Goal: Task Accomplishment & Management: Complete application form

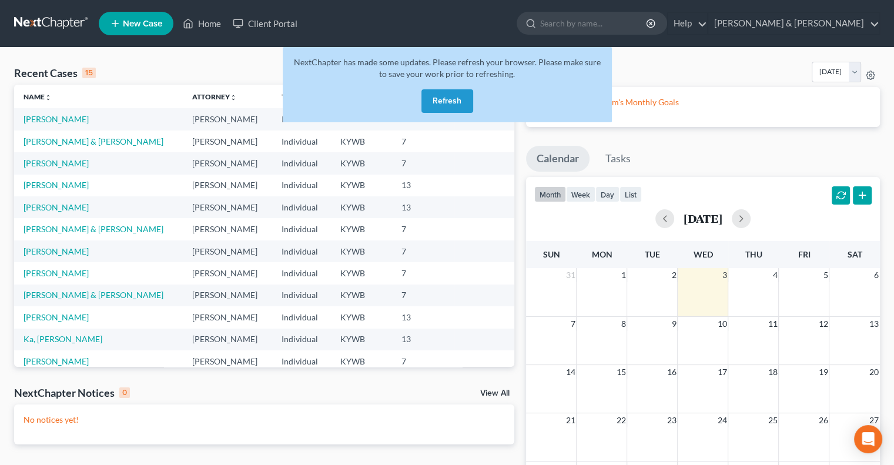
click at [450, 99] on button "Refresh" at bounding box center [447, 101] width 52 height 24
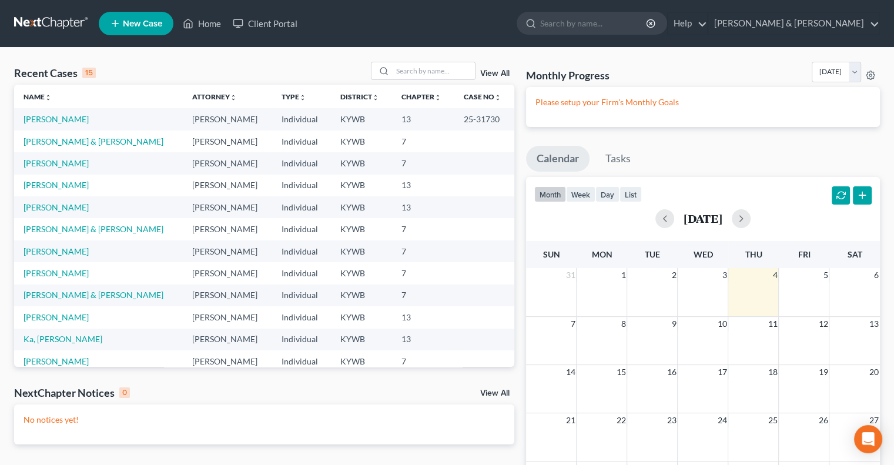
click at [145, 21] on span "New Case" at bounding box center [142, 23] width 39 height 9
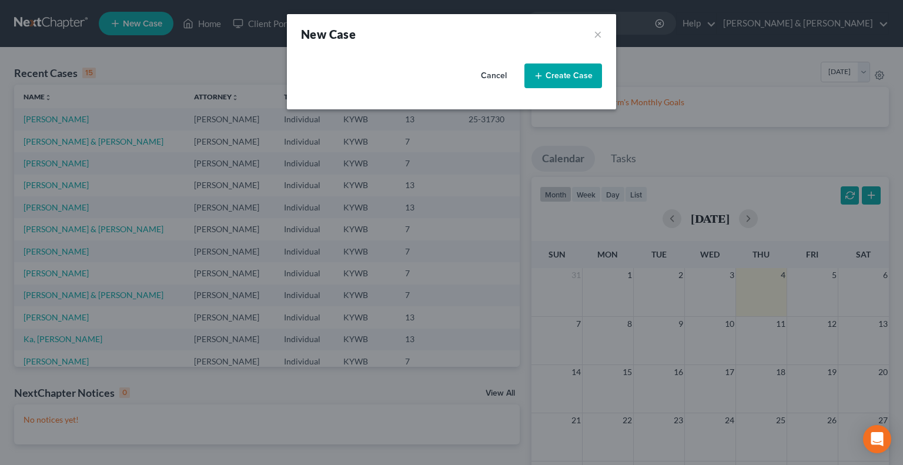
select select "33"
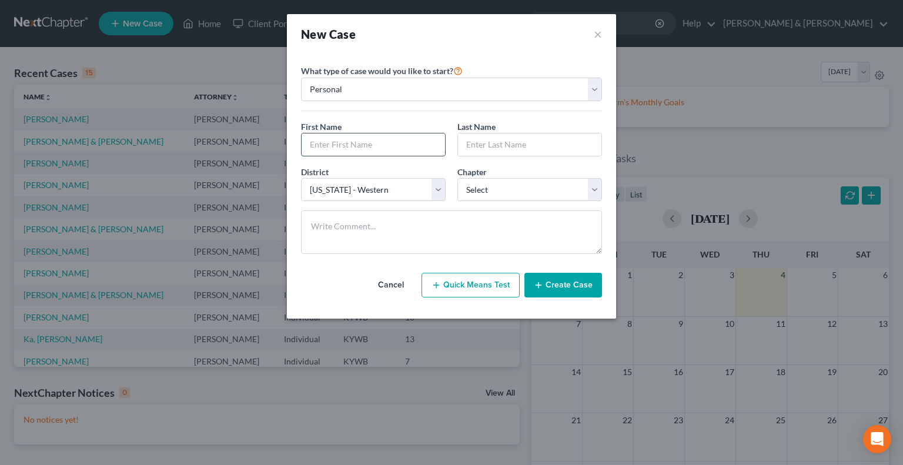
click at [340, 144] on input "text" at bounding box center [372, 144] width 143 height 22
type input "Renesheia"
click at [495, 148] on input "text" at bounding box center [529, 144] width 143 height 22
type input "Rivers"
drag, startPoint x: 593, startPoint y: 187, endPoint x: 585, endPoint y: 190, distance: 9.0
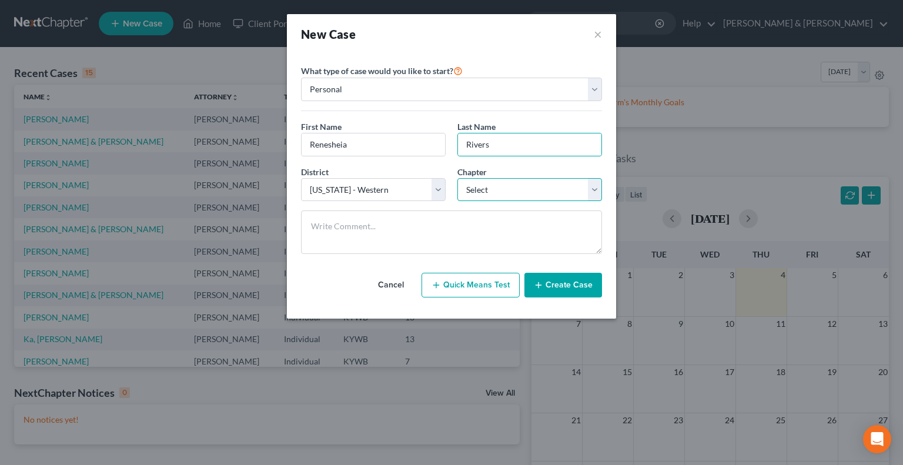
click at [593, 187] on select "Select 7 11 12 13" at bounding box center [529, 190] width 145 height 24
select select "0"
click at [457, 178] on select "Select 7 11 12 13" at bounding box center [529, 190] width 145 height 24
click at [561, 282] on button "Create Case" at bounding box center [563, 285] width 78 height 25
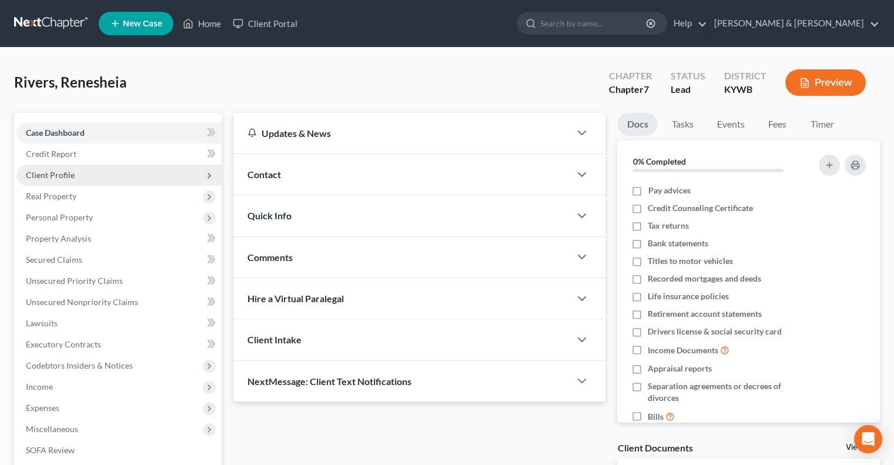
click at [52, 171] on span "Client Profile" at bounding box center [50, 175] width 49 height 10
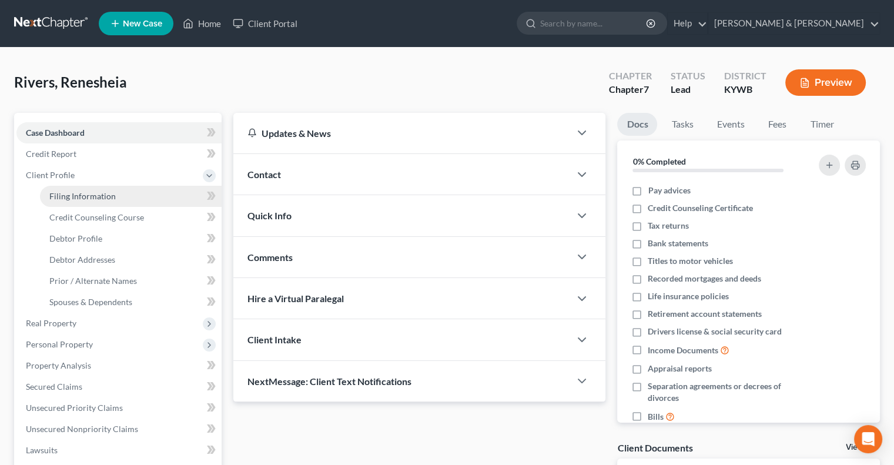
click at [99, 195] on span "Filing Information" at bounding box center [82, 196] width 66 height 10
select select "1"
select select "0"
select select "33"
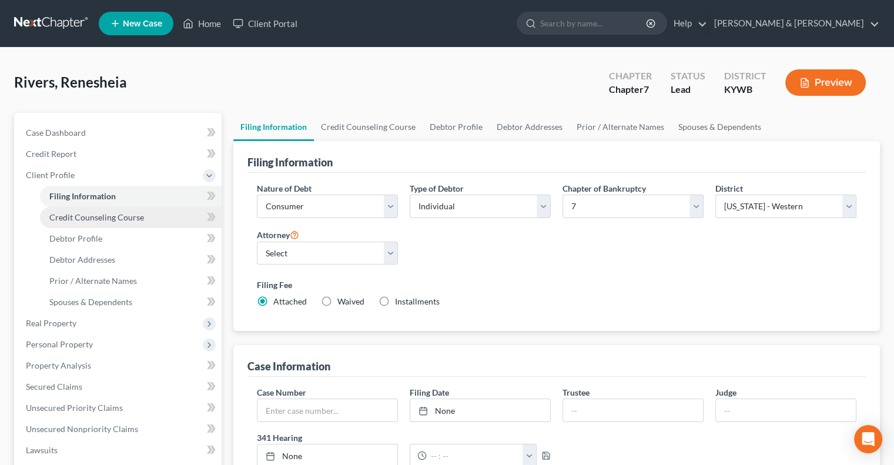
click at [94, 214] on span "Credit Counseling Course" at bounding box center [96, 217] width 95 height 10
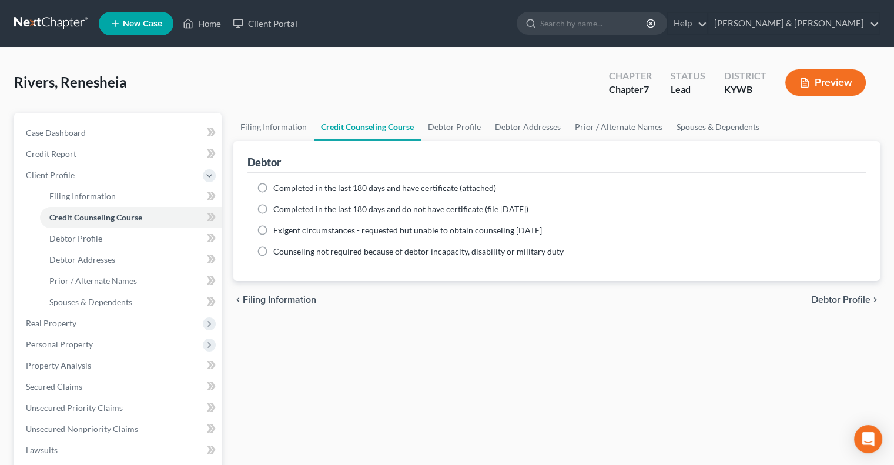
click at [273, 207] on label "Completed in the last 180 days and do not have certificate (file [DATE])" at bounding box center [400, 209] width 255 height 12
click at [278, 207] on input "Completed in the last 180 days and do not have certificate (file [DATE])" at bounding box center [282, 207] width 8 height 8
radio input "true"
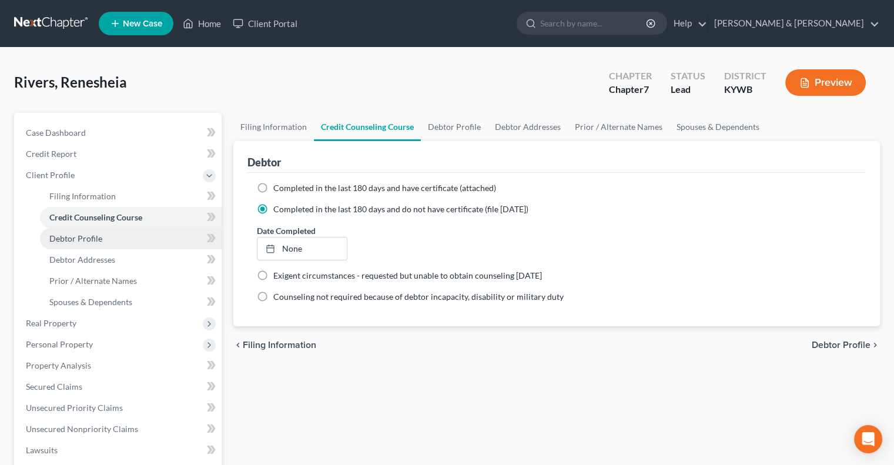
click at [86, 236] on span "Debtor Profile" at bounding box center [75, 238] width 53 height 10
select select "0"
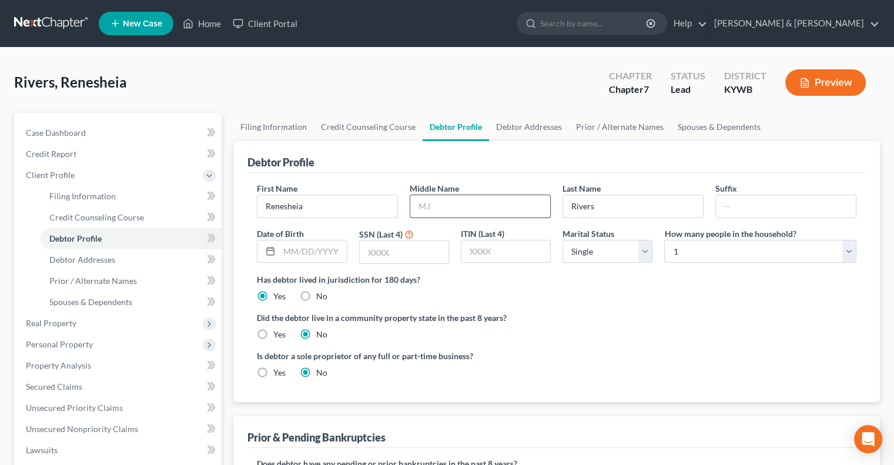
click at [453, 209] on input "text" at bounding box center [480, 206] width 140 height 22
type input "Varnie"
click at [385, 254] on input "text" at bounding box center [404, 252] width 89 height 22
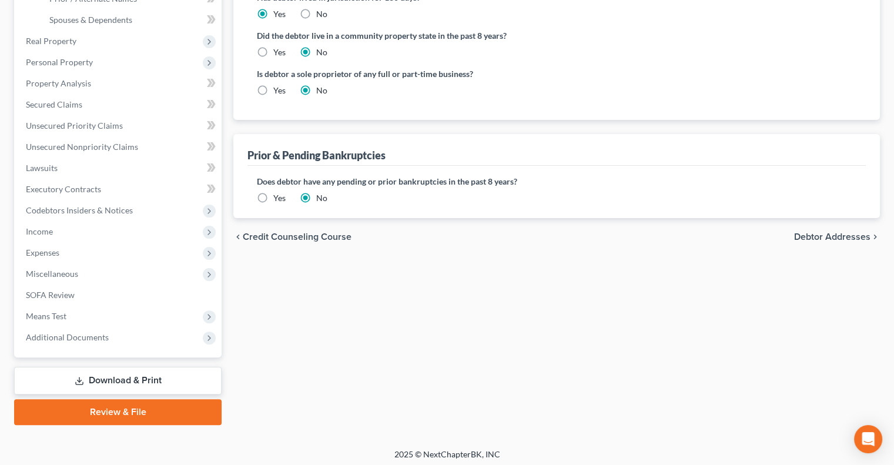
scroll to position [286, 0]
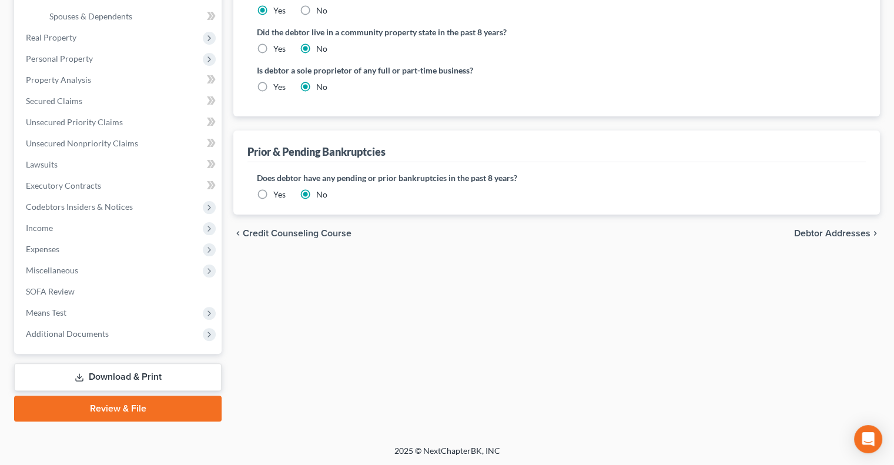
type input "9690"
click at [273, 190] on label "Yes" at bounding box center [279, 195] width 12 height 12
click at [278, 190] on input "Yes" at bounding box center [282, 193] width 8 height 8
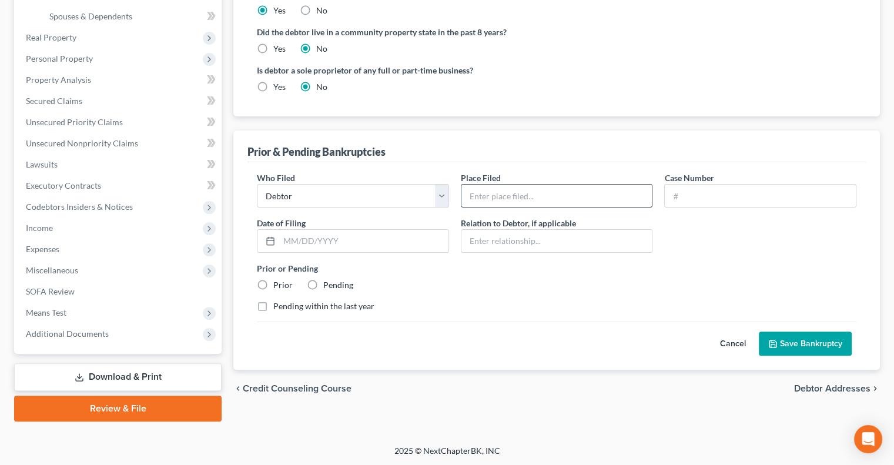
click at [490, 190] on input "text" at bounding box center [556, 196] width 191 height 22
type input "WDKY"
click at [686, 200] on input "text" at bounding box center [760, 196] width 191 height 22
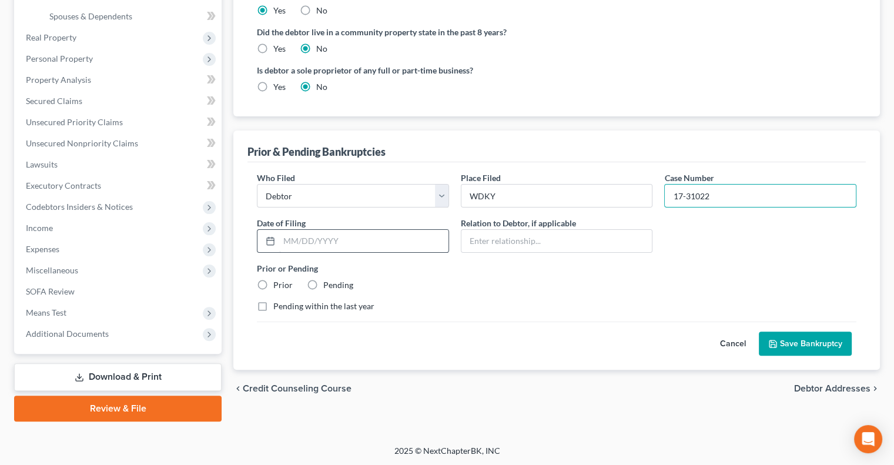
type input "17-31022"
click at [284, 236] on input "text" at bounding box center [363, 241] width 169 height 22
type input "03272017"
click at [273, 281] on label "Prior" at bounding box center [282, 285] width 19 height 12
click at [278, 281] on input "Prior" at bounding box center [282, 283] width 8 height 8
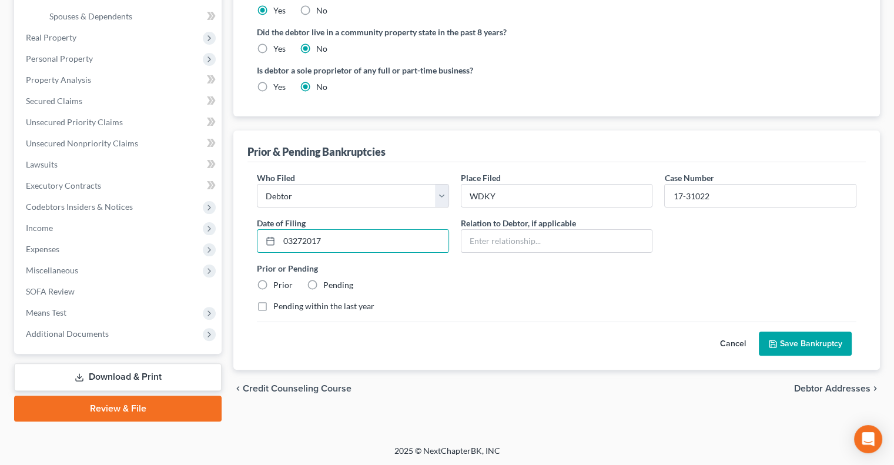
radio input "true"
click at [790, 341] on button "Save Bankruptcy" at bounding box center [805, 343] width 93 height 25
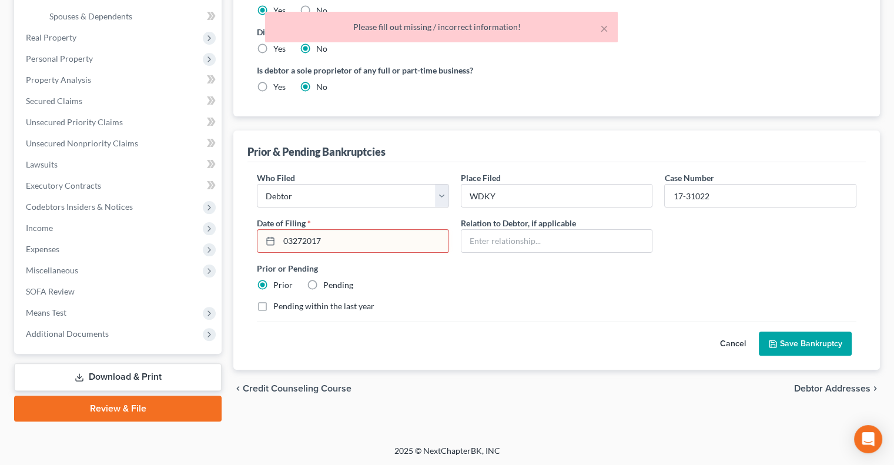
click at [293, 237] on input "03272017" at bounding box center [363, 241] width 169 height 22
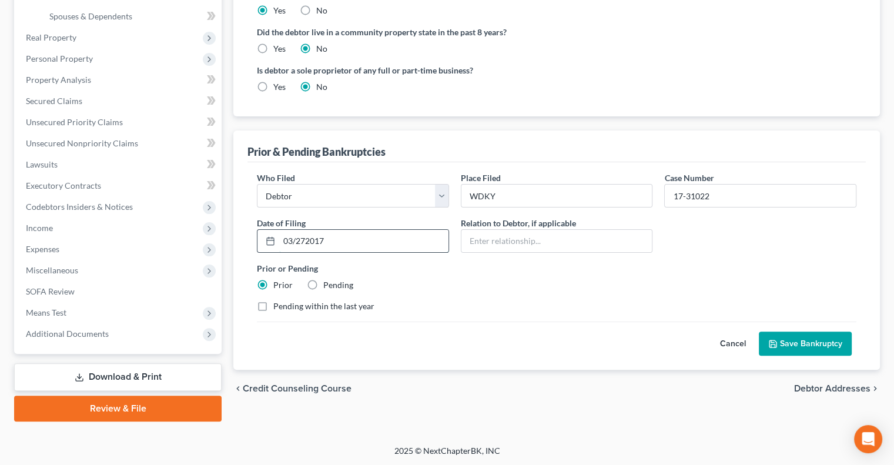
click at [306, 239] on input "03/272017" at bounding box center [363, 241] width 169 height 22
type input "[DATE]"
click at [827, 341] on button "Save Bankruptcy" at bounding box center [805, 343] width 93 height 25
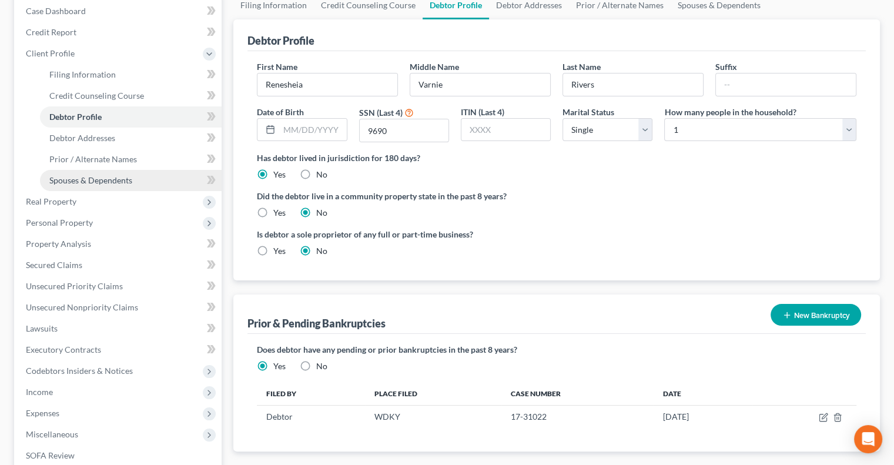
scroll to position [109, 0]
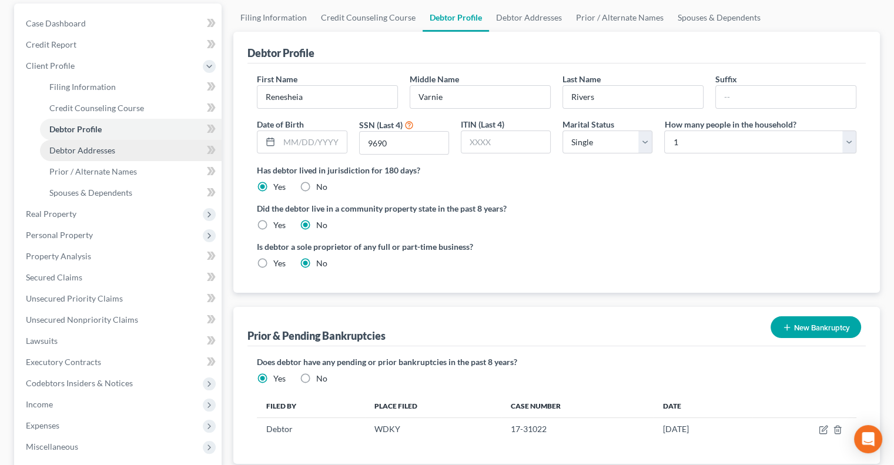
click at [103, 150] on span "Debtor Addresses" at bounding box center [82, 150] width 66 height 10
select select "0"
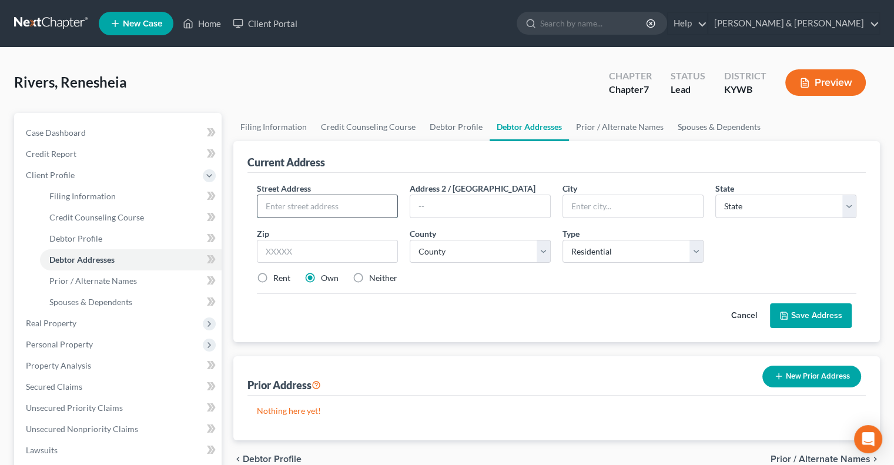
click at [293, 202] on input "text" at bounding box center [327, 206] width 140 height 22
type input "[STREET_ADDRESS]"
click at [425, 207] on input "text" at bounding box center [480, 206] width 140 height 22
drag, startPoint x: 440, startPoint y: 202, endPoint x: 451, endPoint y: 199, distance: 11.4
click at [441, 201] on input "Apt. # 101" at bounding box center [480, 206] width 140 height 22
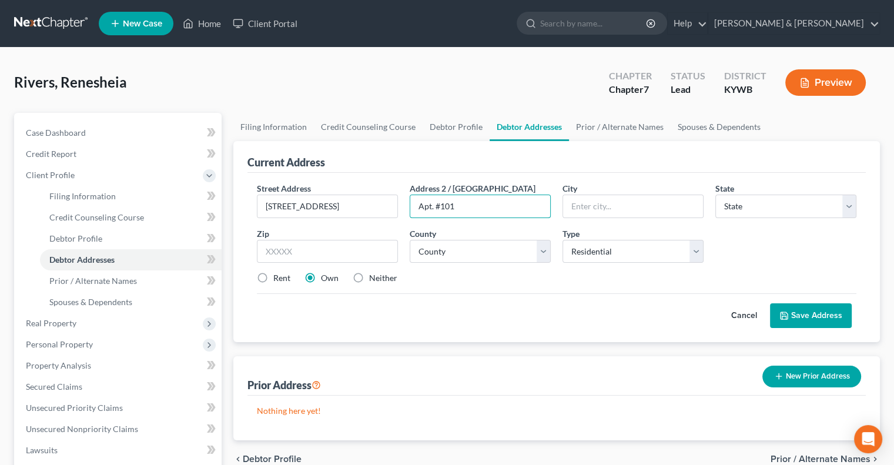
type input "Apt. #101"
click at [303, 204] on input "[STREET_ADDRESS]" at bounding box center [327, 206] width 140 height 22
type input "[STREET_ADDRESS]"
click at [330, 248] on input "text" at bounding box center [327, 252] width 141 height 24
type input "40219"
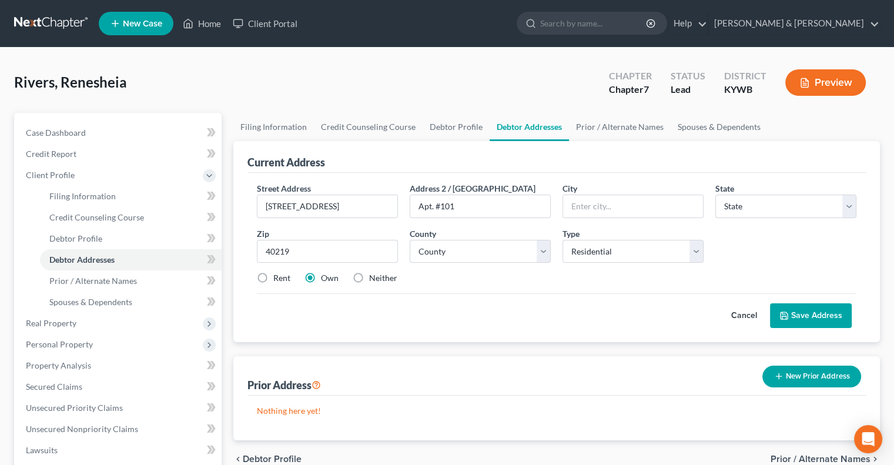
click at [273, 279] on label "Rent" at bounding box center [281, 278] width 17 height 12
click at [278, 279] on input "Rent" at bounding box center [282, 276] width 8 height 8
radio input "true"
type input "[GEOGRAPHIC_DATA]"
select select "18"
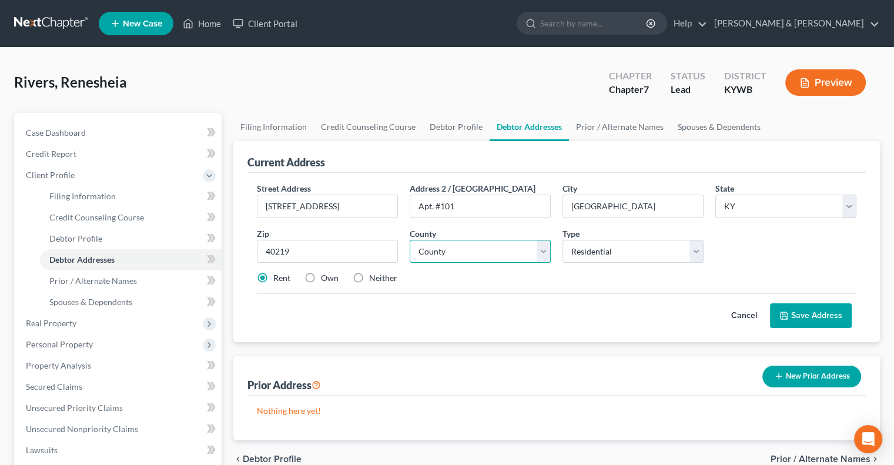
click at [548, 252] on select "County [GEOGRAPHIC_DATA] [GEOGRAPHIC_DATA] [GEOGRAPHIC_DATA] [GEOGRAPHIC_DATA] …" at bounding box center [480, 252] width 141 height 24
select select "55"
click at [410, 240] on select "County [GEOGRAPHIC_DATA] [GEOGRAPHIC_DATA] [GEOGRAPHIC_DATA] [GEOGRAPHIC_DATA] …" at bounding box center [480, 252] width 141 height 24
click at [813, 311] on button "Save Address" at bounding box center [811, 315] width 82 height 25
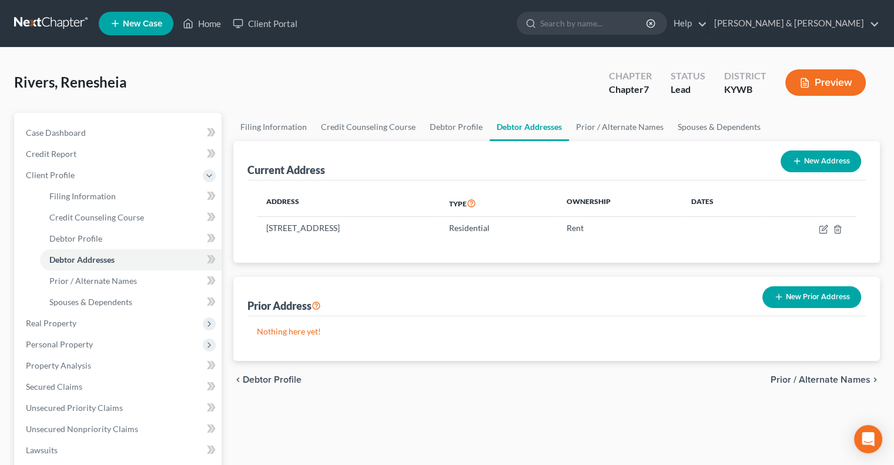
click at [823, 291] on button "New Prior Address" at bounding box center [811, 297] width 99 height 22
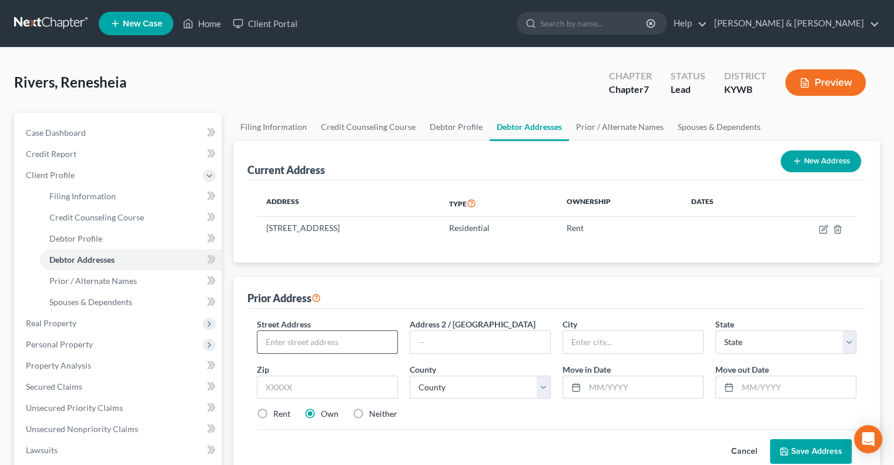
click at [323, 337] on input "text" at bounding box center [327, 342] width 140 height 22
type input "[STREET_ADDRESS]"
click at [495, 338] on input "text" at bounding box center [480, 342] width 140 height 22
type input "#103"
click at [311, 390] on input "text" at bounding box center [327, 388] width 141 height 24
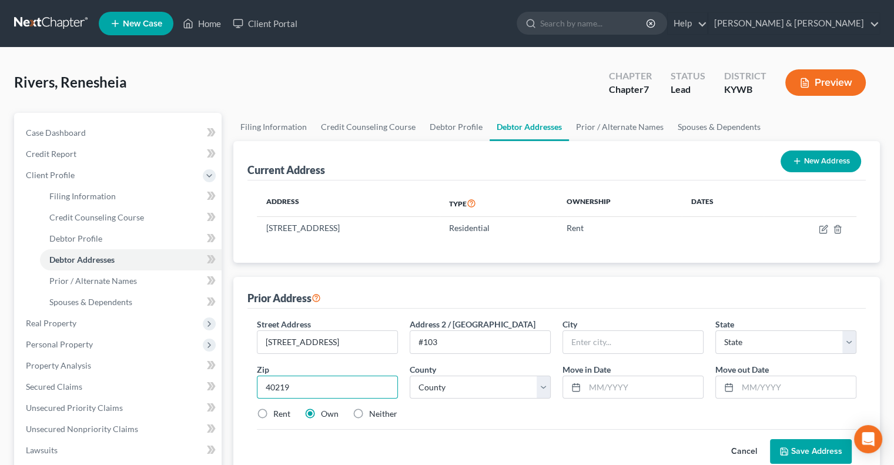
type input "40219"
type input "[GEOGRAPHIC_DATA]"
select select "18"
